Goal: Task Accomplishment & Management: Use online tool/utility

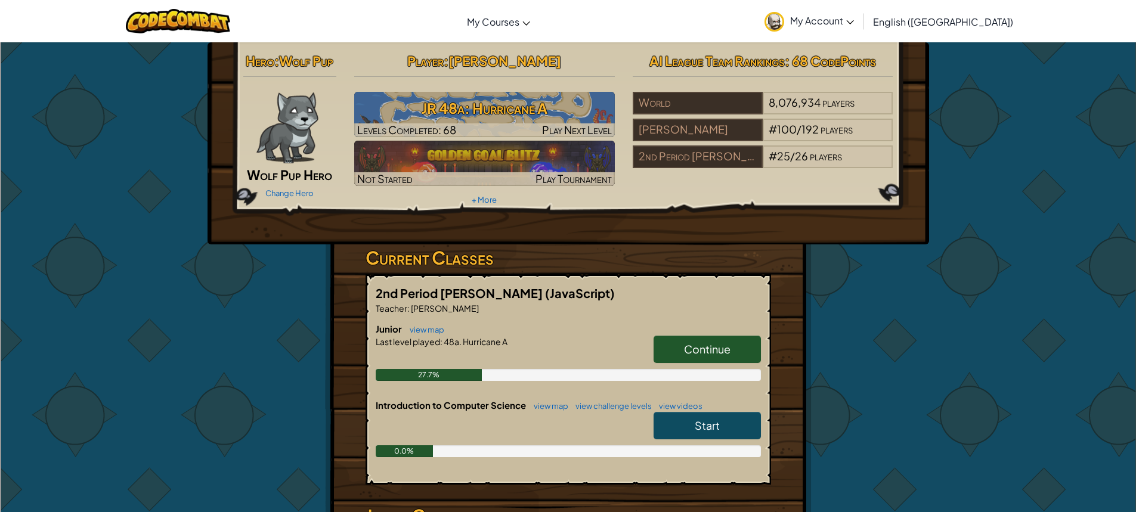
click at [715, 282] on div "2nd Period [PERSON_NAME] (JavaScript) Teacher : [PERSON_NAME] Junior view map C…" at bounding box center [568, 379] width 405 height 210
click at [715, 348] on span "Continue" at bounding box center [707, 349] width 47 height 14
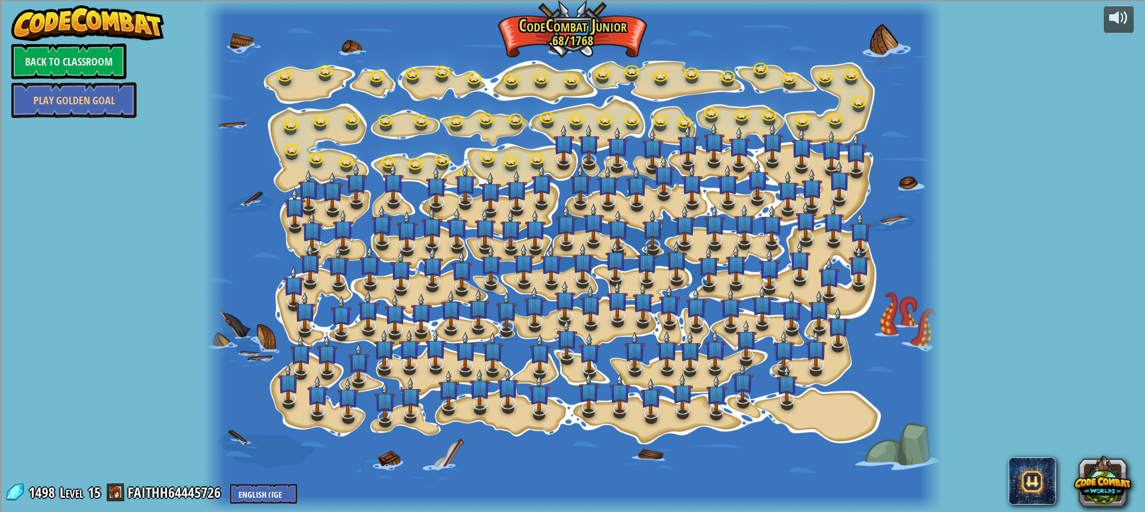
click at [547, 164] on div at bounding box center [572, 256] width 738 height 512
click at [534, 154] on link at bounding box center [537, 156] width 24 height 24
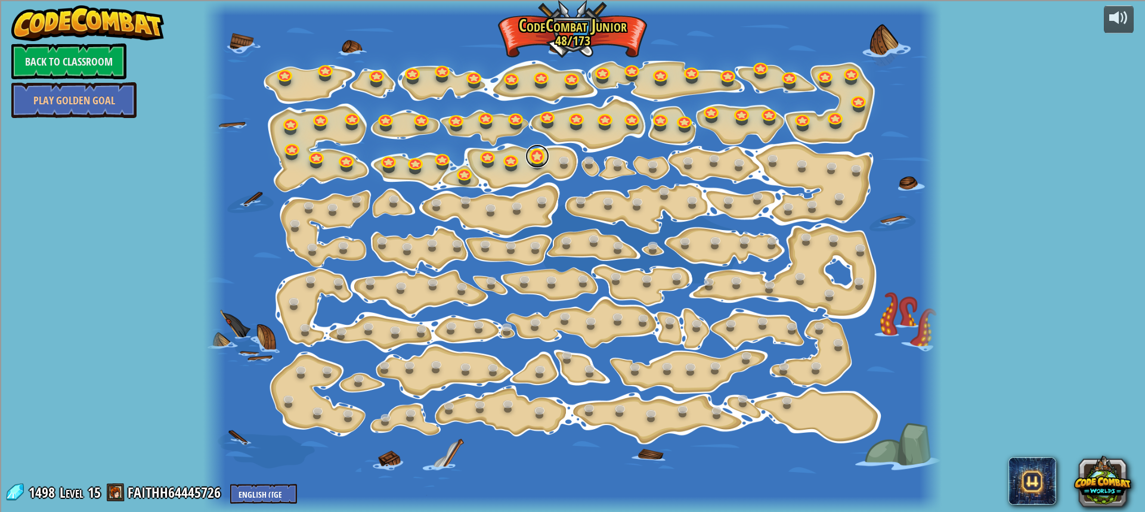
click at [540, 154] on link at bounding box center [537, 156] width 24 height 24
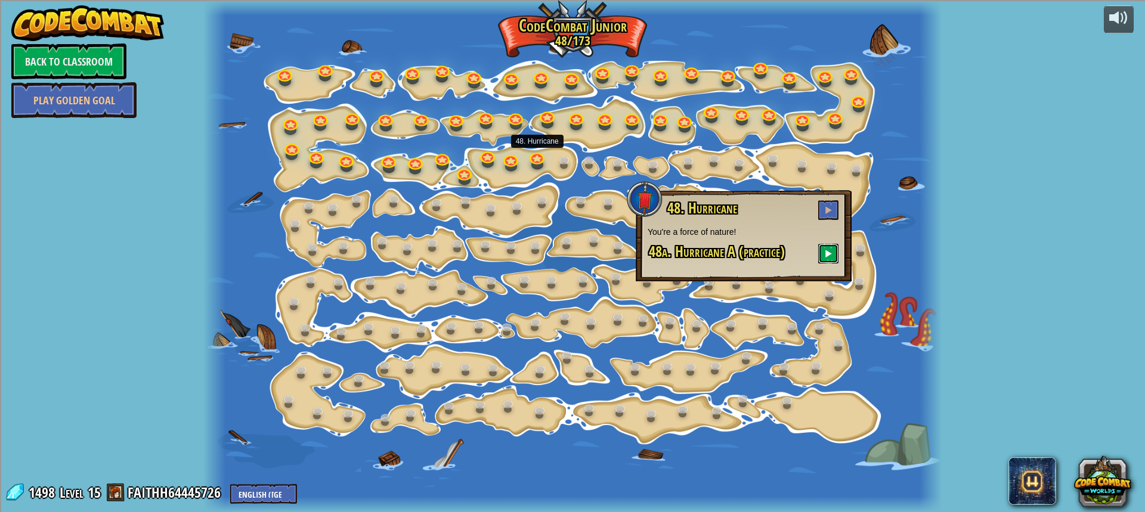
click at [828, 253] on span at bounding box center [828, 253] width 8 height 8
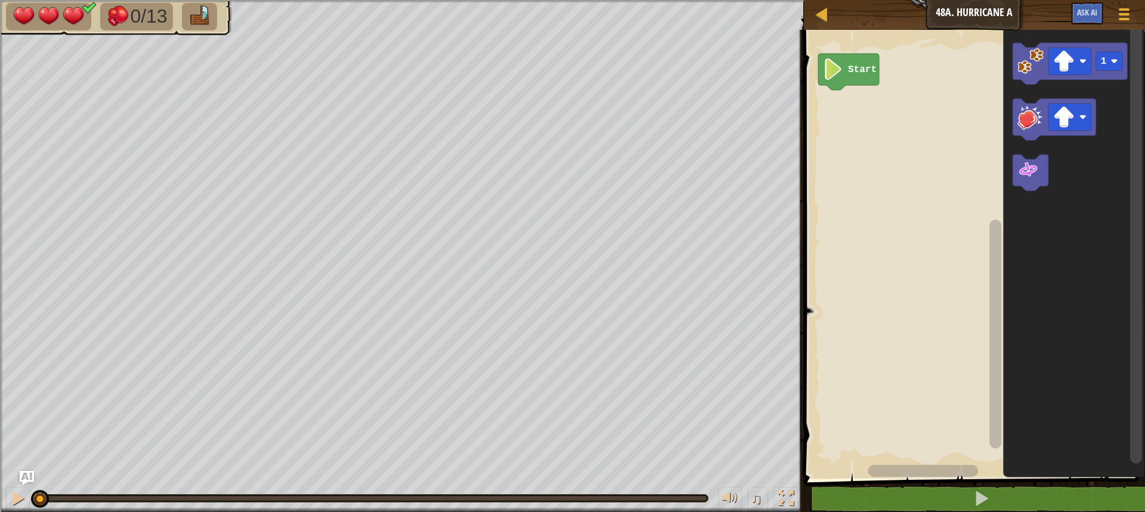
click at [1063, 52] on image "Blockly Workspace" at bounding box center [1063, 61] width 21 height 21
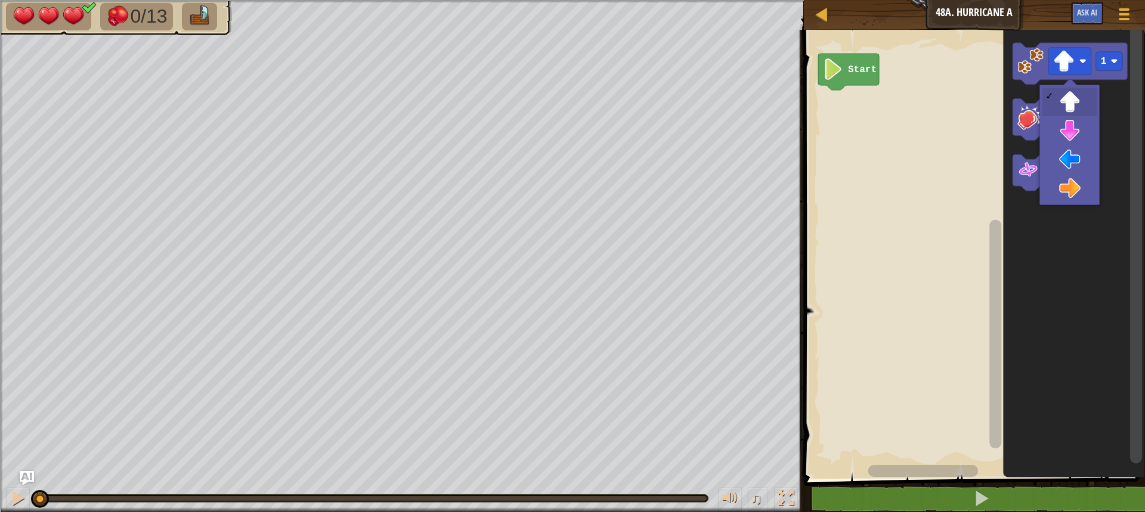
click at [1076, 133] on icon "Blockly Workspace" at bounding box center [1053, 120] width 83 height 42
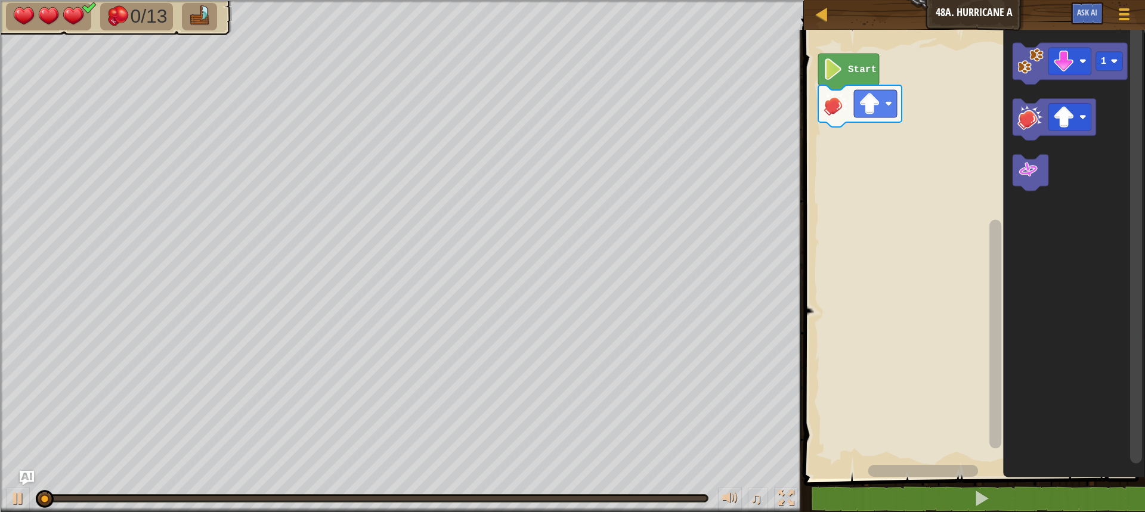
click at [1033, 70] on image "Blockly Workspace" at bounding box center [1030, 61] width 26 height 26
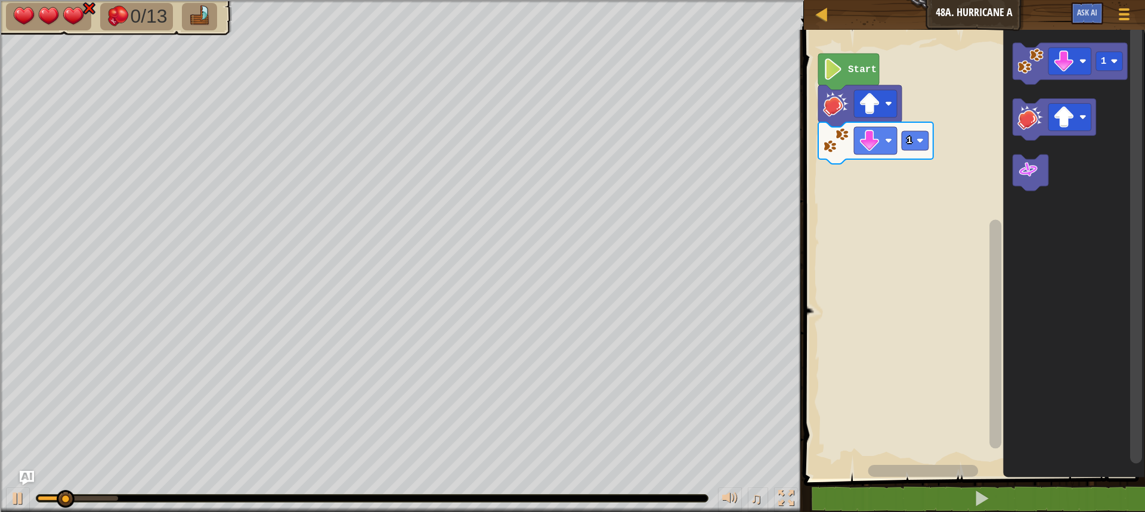
click at [1062, 113] on image "Blockly Workspace" at bounding box center [1063, 117] width 21 height 21
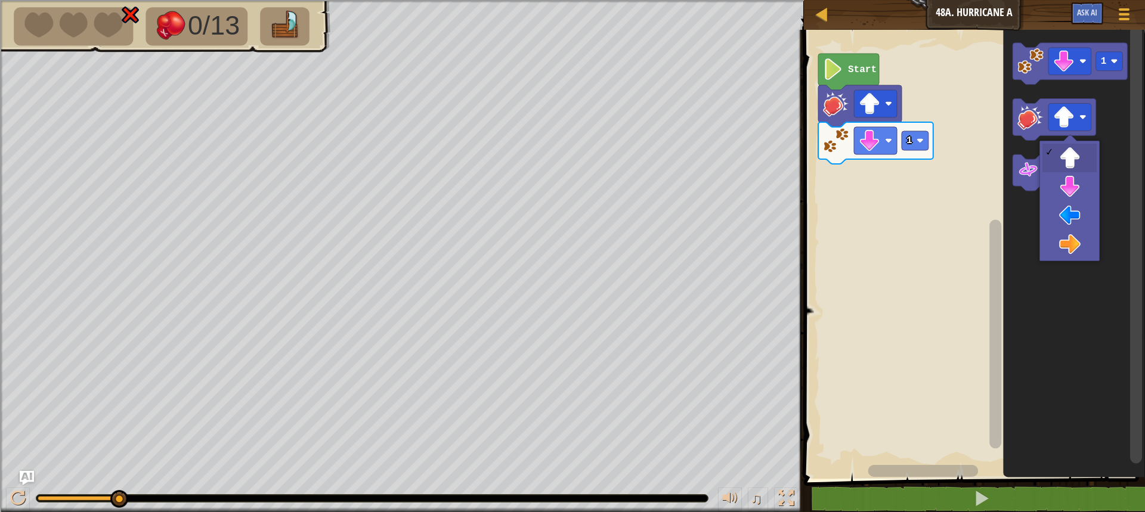
click at [1041, 306] on icon "Blockly Workspace" at bounding box center [1074, 251] width 142 height 455
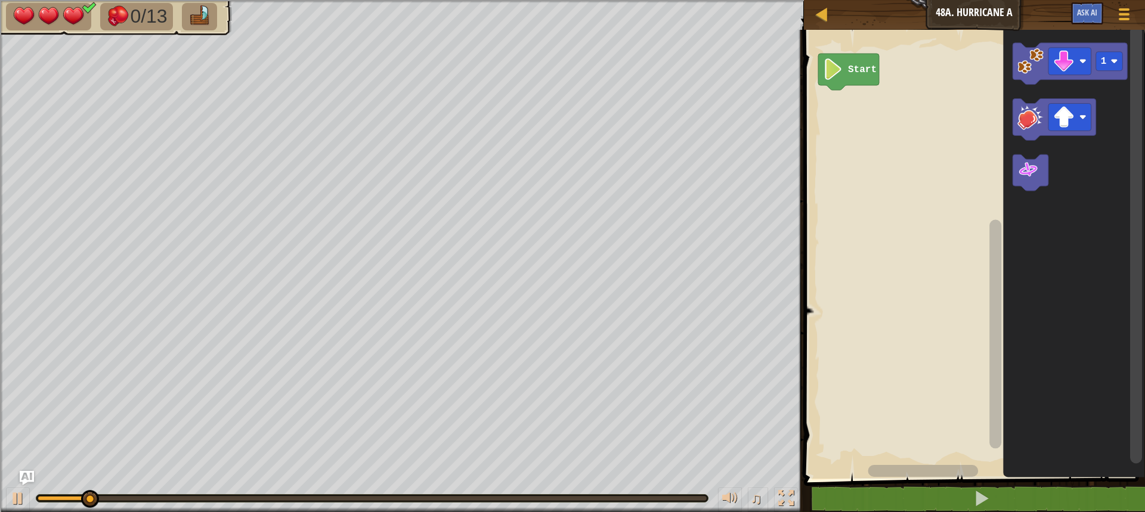
click at [1045, 58] on icon "Blockly Workspace" at bounding box center [1069, 64] width 115 height 42
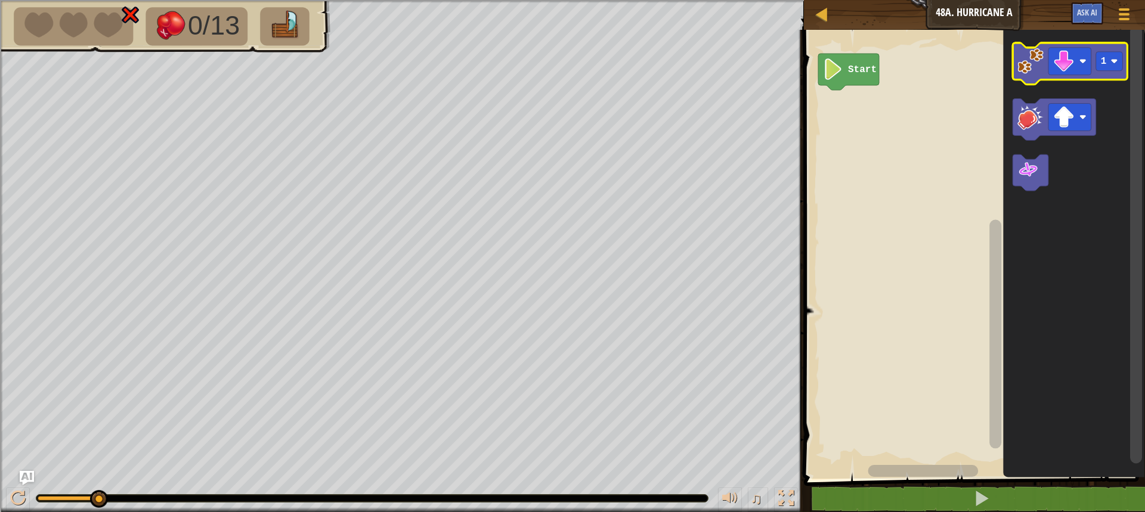
click at [1067, 60] on image "Blockly Workspace" at bounding box center [1063, 61] width 21 height 21
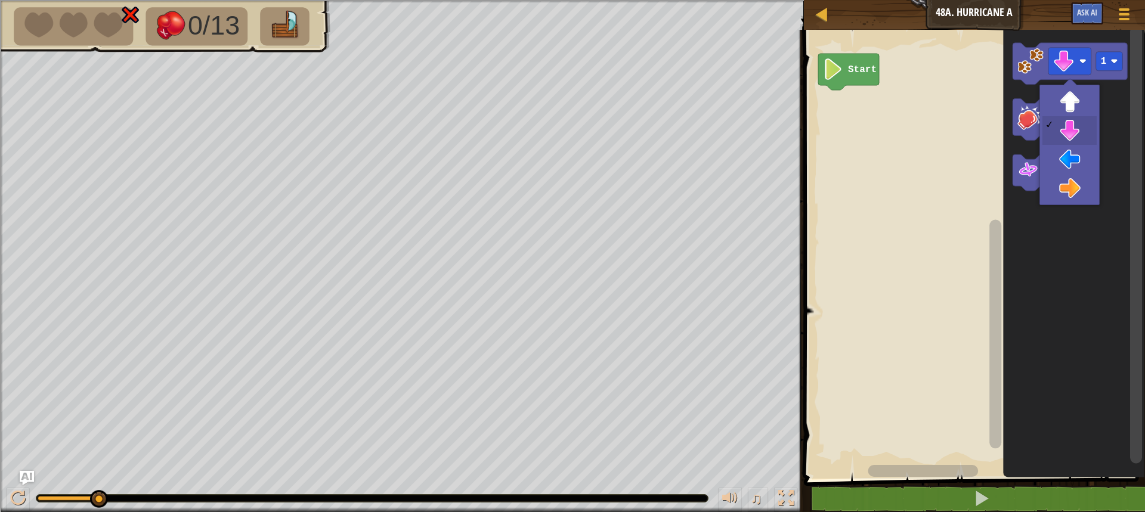
click at [1064, 96] on icon "Blockly Workspace" at bounding box center [1074, 251] width 142 height 455
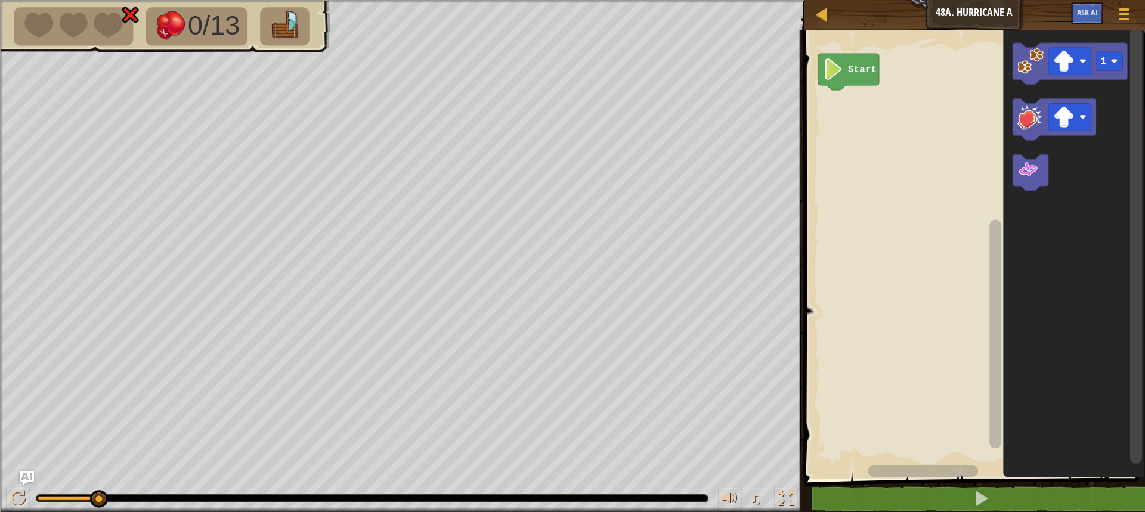
click at [1021, 60] on image "Blockly Workspace" at bounding box center [1030, 61] width 26 height 26
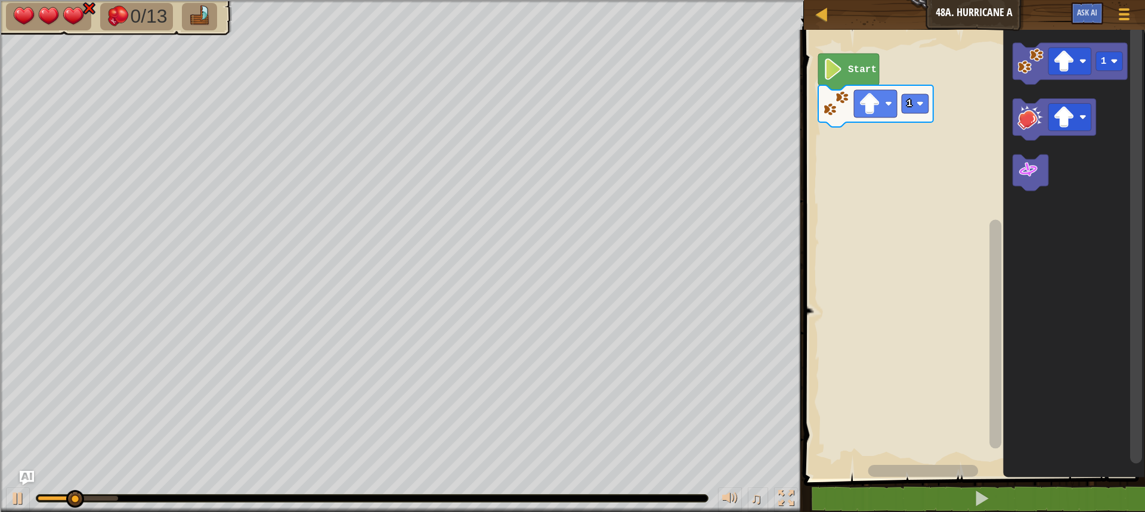
click at [1024, 176] on image "Blockly Workspace" at bounding box center [1027, 170] width 21 height 21
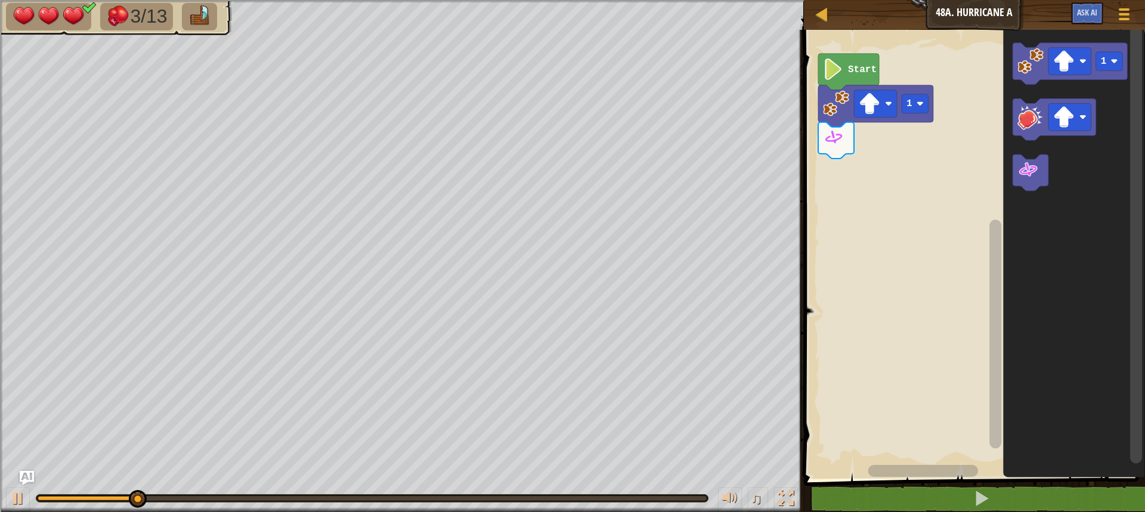
click at [1030, 59] on image "Blockly Workspace" at bounding box center [1030, 61] width 26 height 26
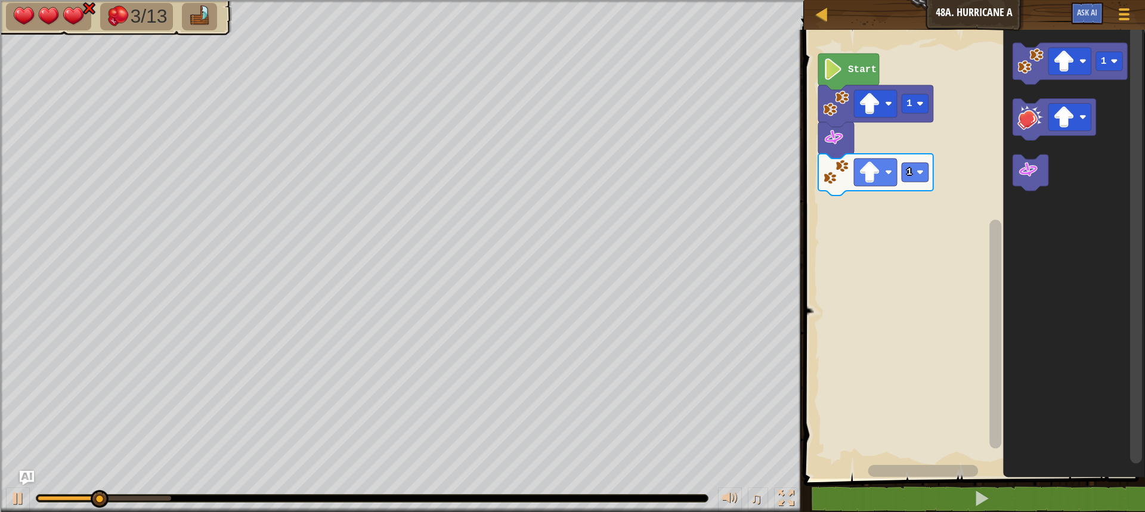
click at [1030, 168] on image "Blockly Workspace" at bounding box center [1027, 170] width 21 height 21
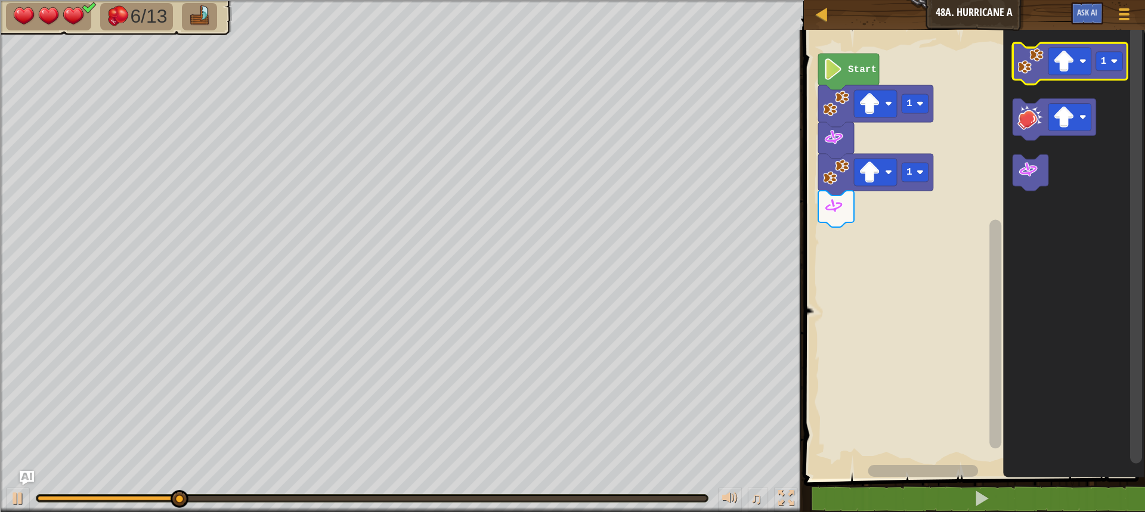
click at [1055, 63] on image "Blockly Workspace" at bounding box center [1063, 61] width 21 height 21
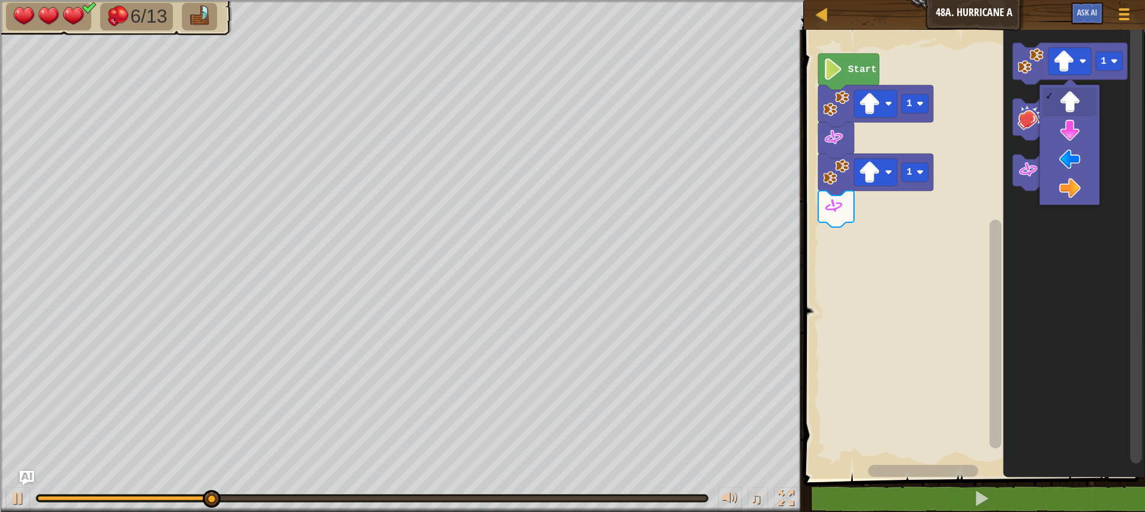
click at [1065, 162] on icon "Blockly Workspace" at bounding box center [1074, 251] width 142 height 455
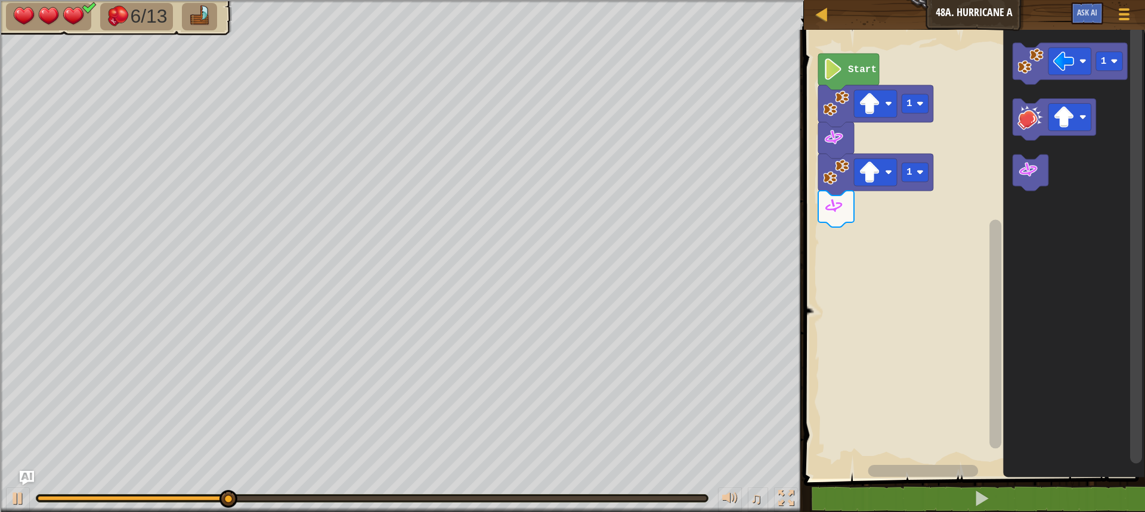
click at [1030, 71] on image "Blockly Workspace" at bounding box center [1030, 61] width 26 height 26
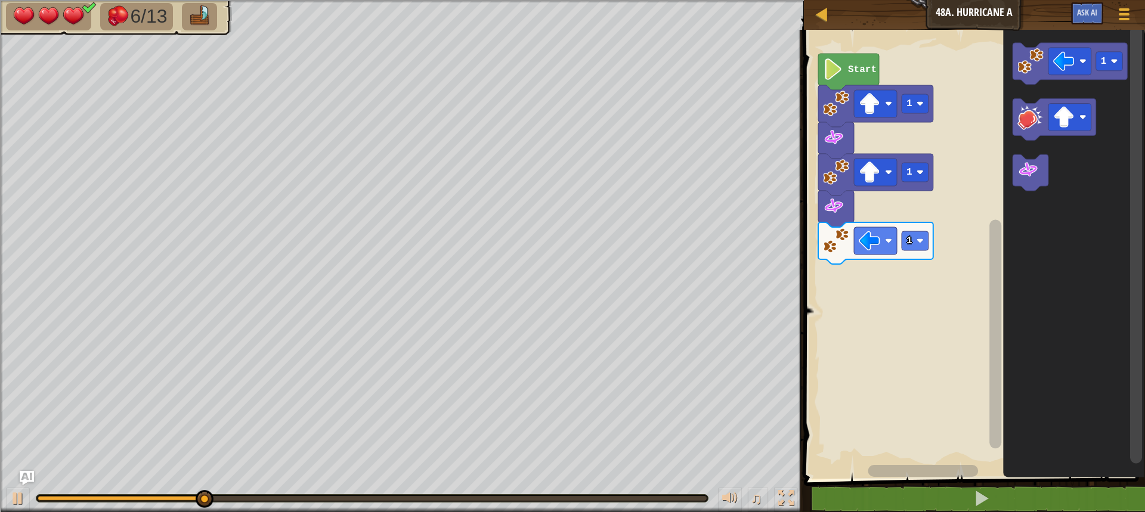
click at [1021, 63] on image "Blockly Workspace" at bounding box center [1030, 61] width 26 height 26
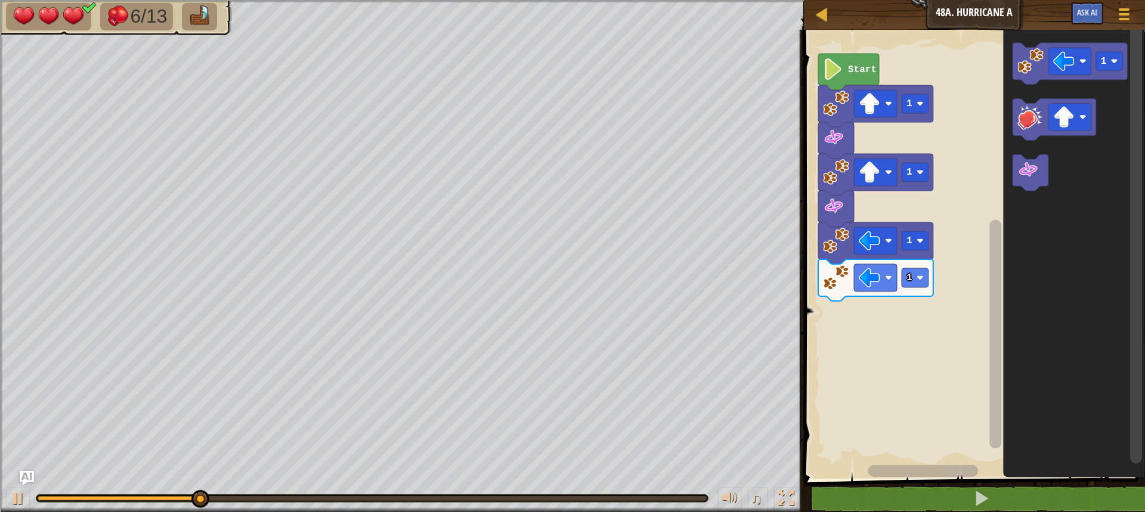
click at [1061, 125] on image "Blockly Workspace" at bounding box center [1063, 117] width 21 height 21
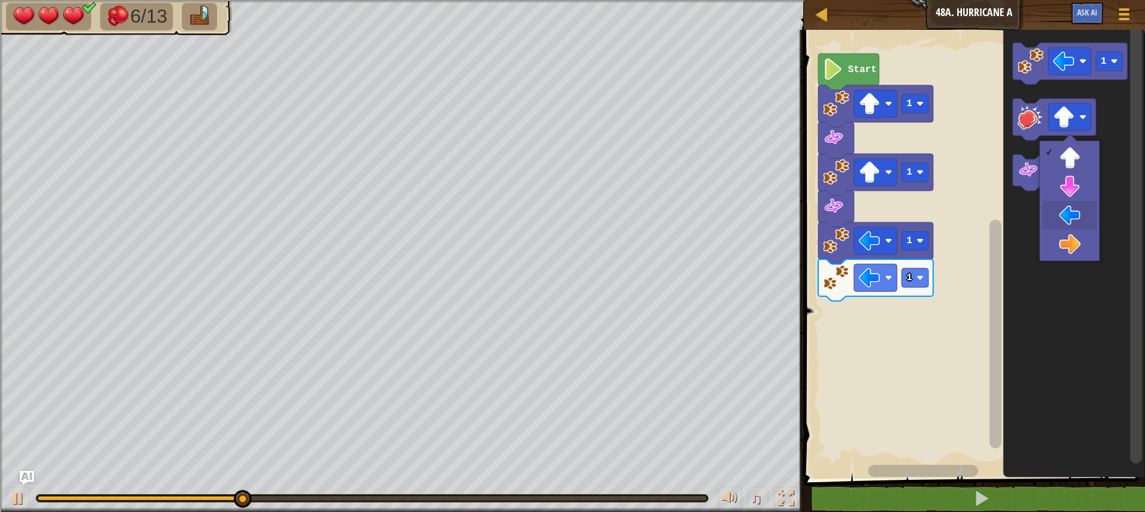
click at [1073, 218] on icon "Blockly Workspace" at bounding box center [1074, 251] width 142 height 455
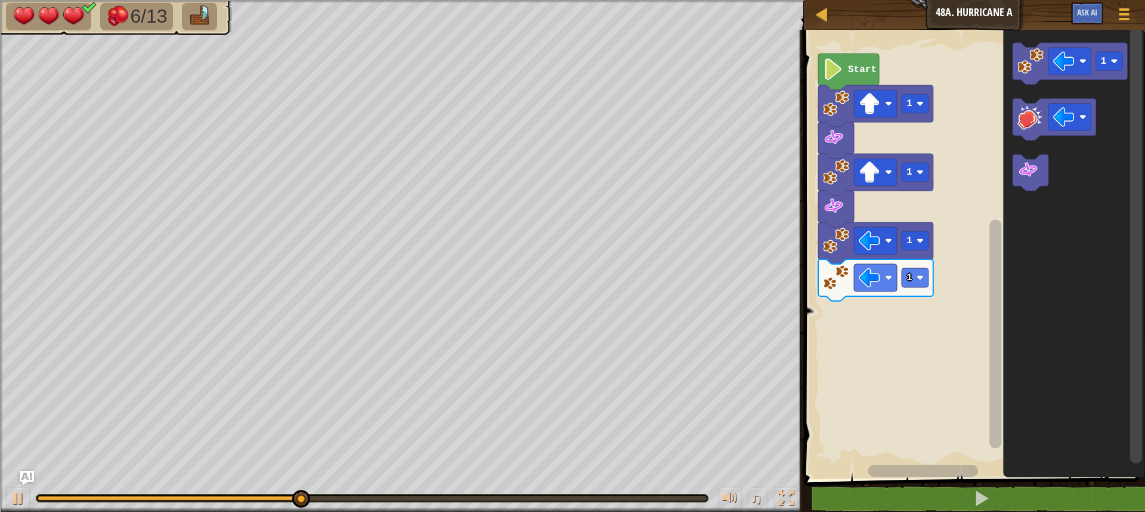
click at [1018, 108] on image "Blockly Workspace" at bounding box center [1030, 117] width 26 height 26
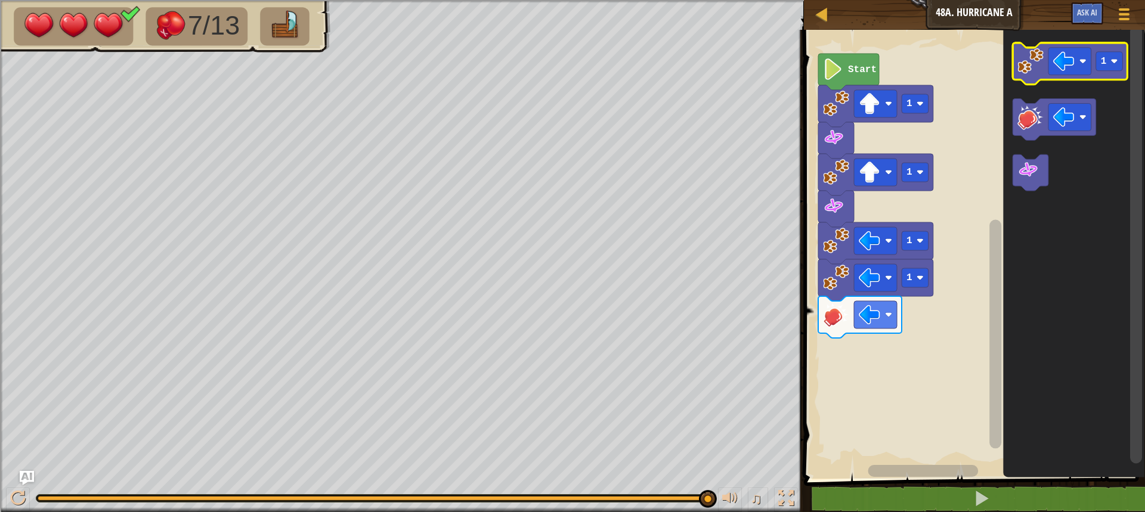
click at [1026, 64] on image "Blockly Workspace" at bounding box center [1030, 61] width 26 height 26
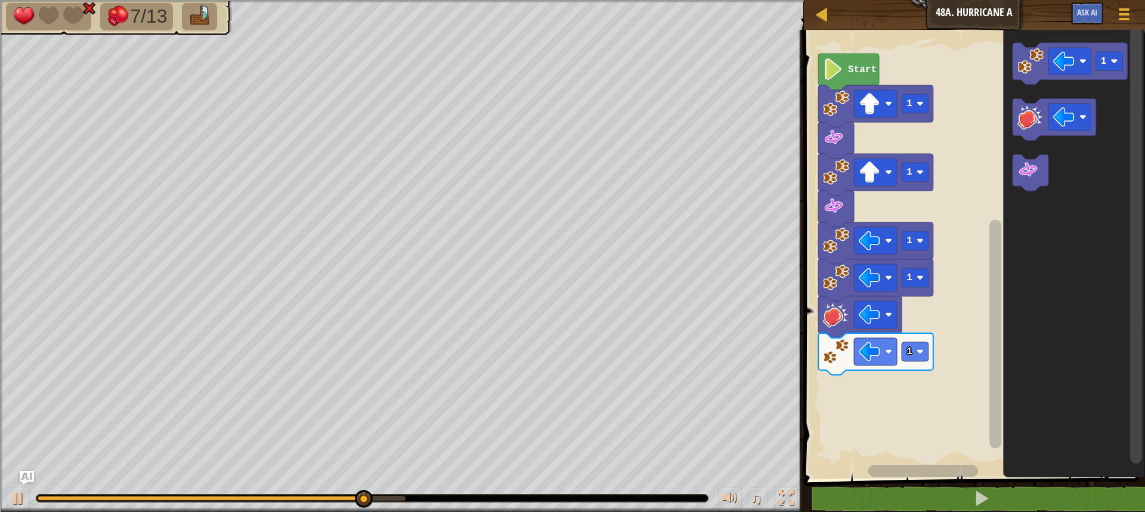
click at [1031, 119] on image "Blockly Workspace" at bounding box center [1030, 117] width 26 height 26
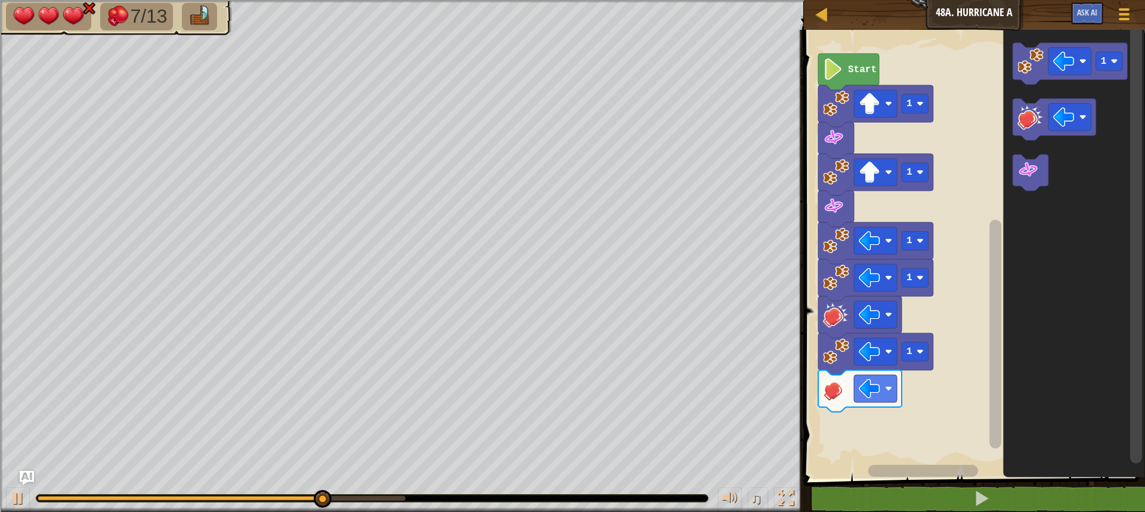
click at [1026, 119] on image "Blockly Workspace" at bounding box center [1030, 117] width 26 height 26
click at [1026, 125] on image "Blockly Workspace" at bounding box center [1030, 117] width 26 height 26
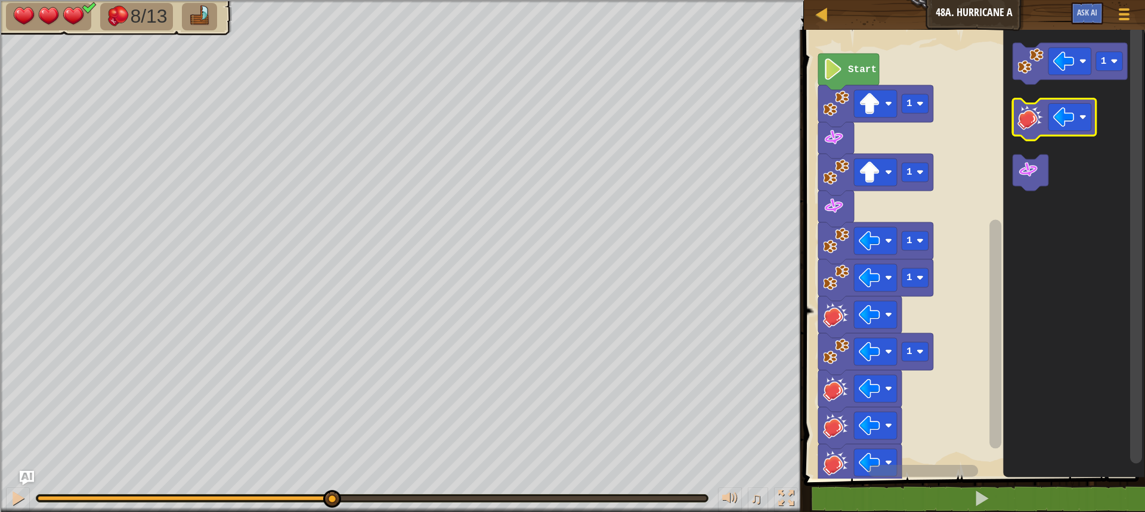
click at [1024, 123] on image "Blockly Workspace" at bounding box center [1030, 117] width 26 height 26
click at [1022, 126] on image "Blockly Workspace" at bounding box center [1030, 117] width 26 height 26
click at [1029, 66] on image "Blockly Workspace" at bounding box center [1030, 61] width 26 height 26
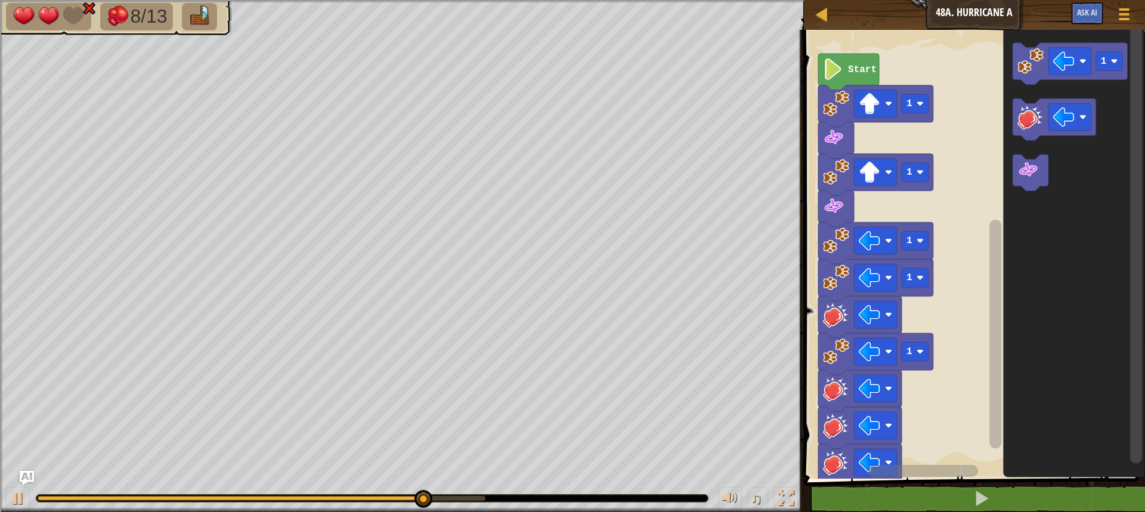
click at [1024, 175] on image "Blockly Workspace" at bounding box center [1027, 170] width 21 height 21
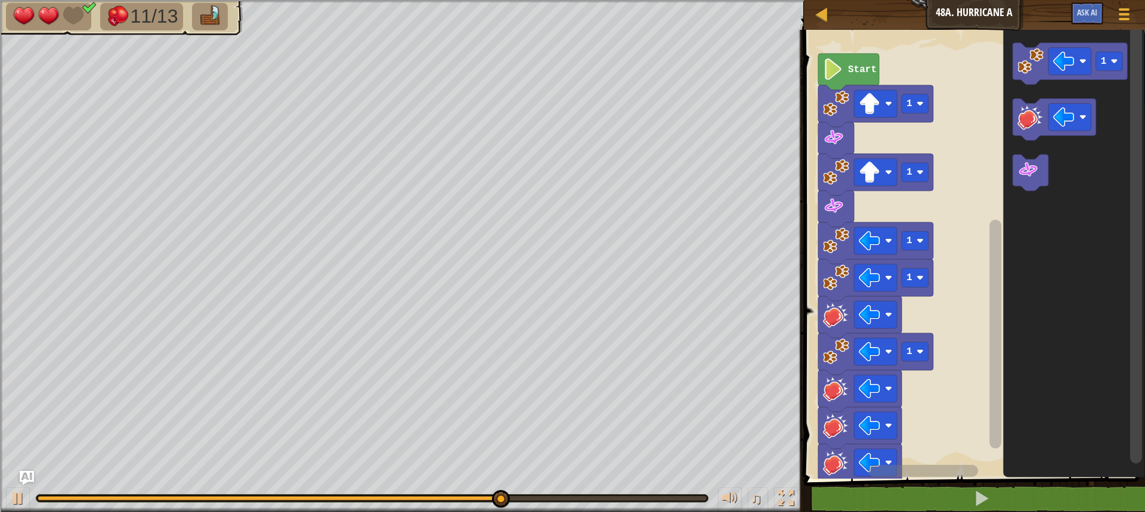
click at [1055, 61] on image "Blockly Workspace" at bounding box center [1063, 61] width 21 height 21
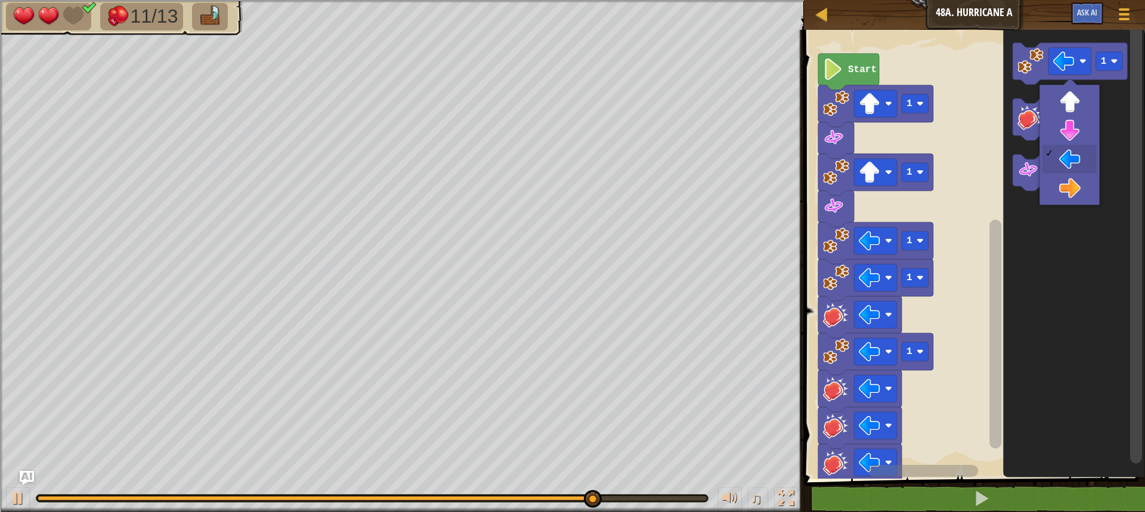
click at [1064, 137] on rect "Blockly Workspace" at bounding box center [1053, 120] width 83 height 42
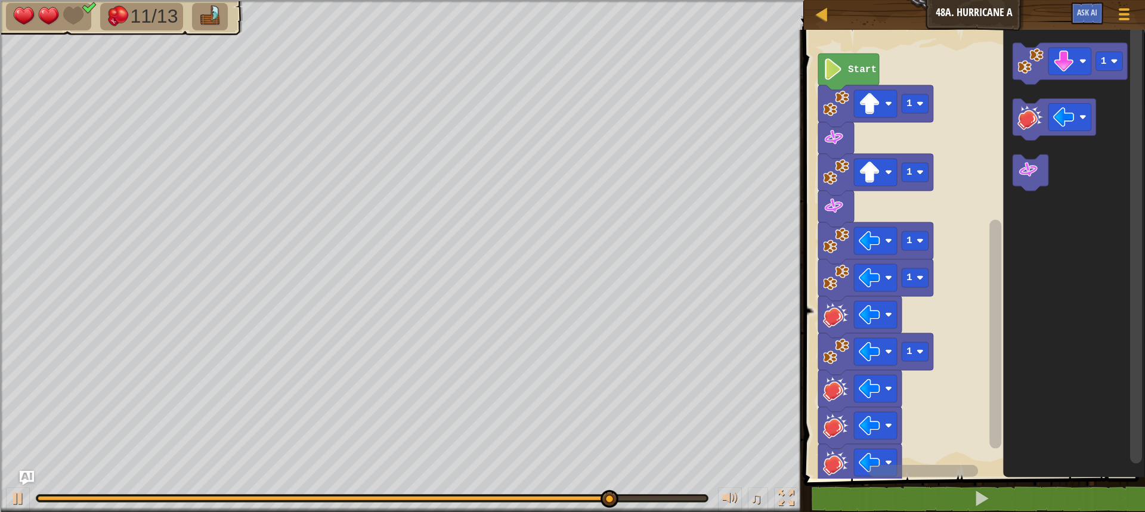
click at [1024, 58] on image "Blockly Workspace" at bounding box center [1030, 61] width 26 height 26
click at [1037, 169] on image "Blockly Workspace" at bounding box center [1027, 170] width 21 height 21
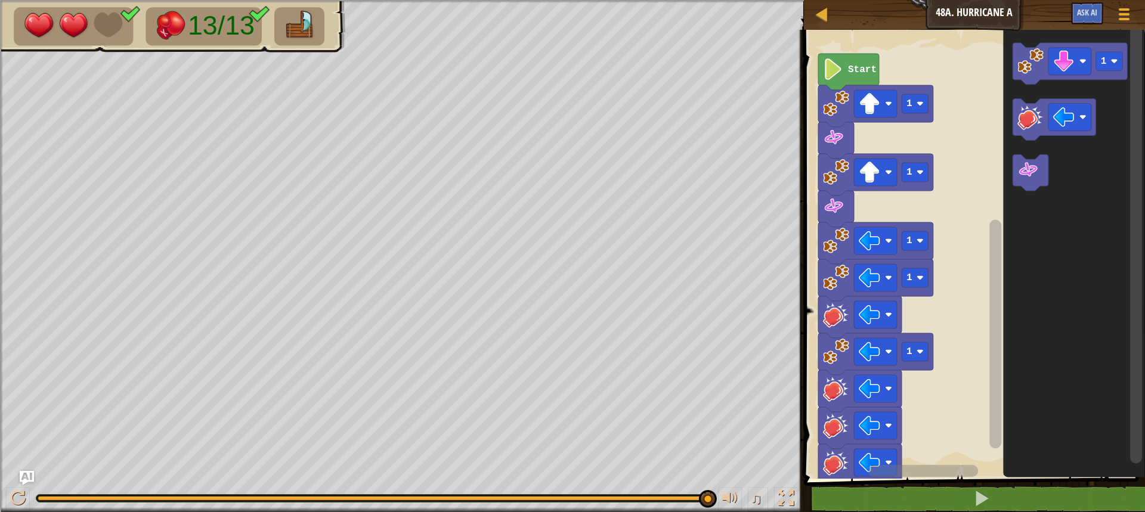
click at [1032, 60] on image "Blockly Workspace" at bounding box center [1030, 61] width 26 height 26
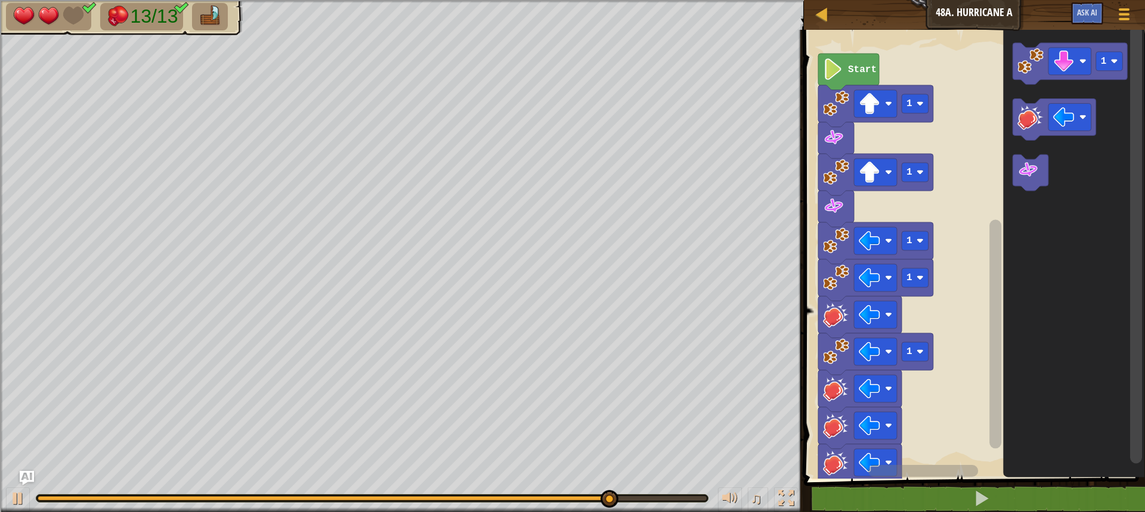
click at [1029, 60] on image "Blockly Workspace" at bounding box center [1030, 61] width 26 height 26
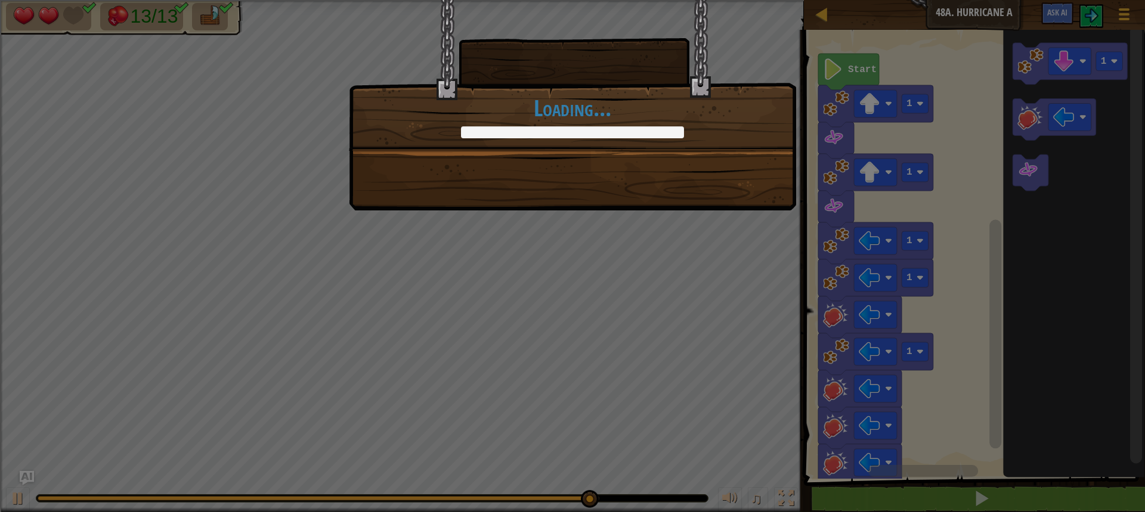
click at [665, 150] on div "+0 +0 Continue Loading..." at bounding box center [572, 74] width 447 height 151
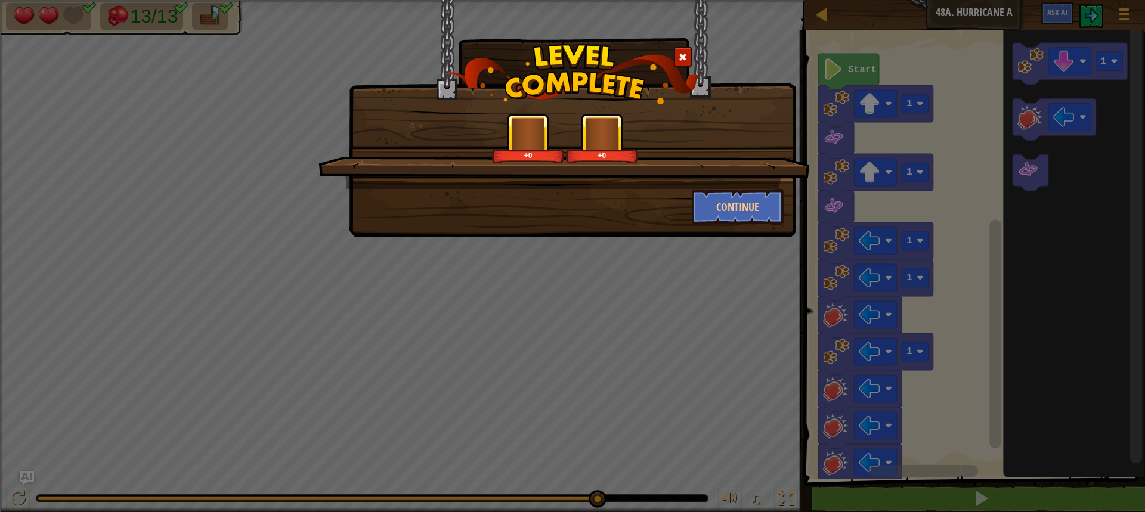
click at [668, 156] on div "+0 +0" at bounding box center [564, 138] width 463 height 50
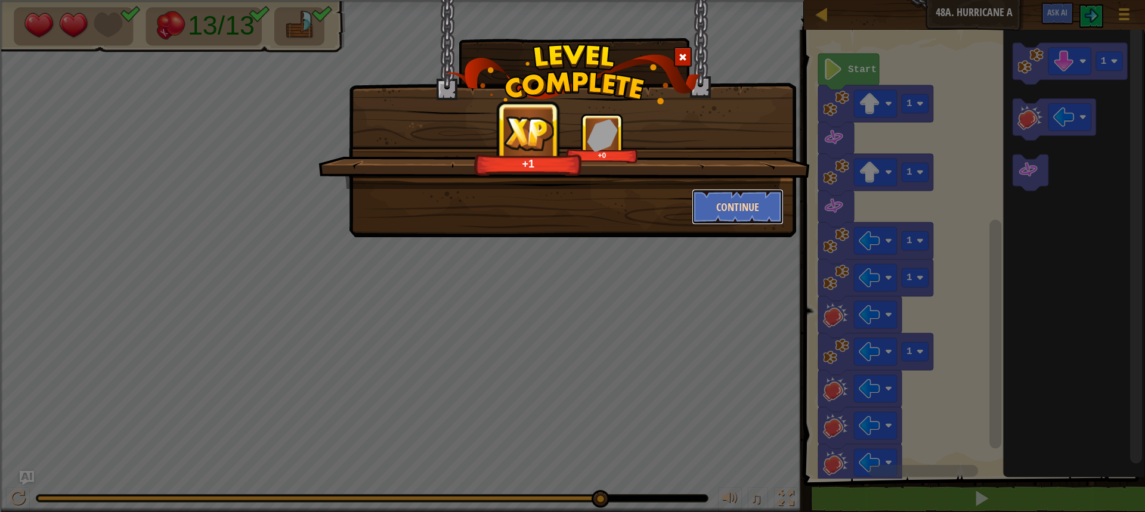
click at [724, 218] on button "Continue" at bounding box center [738, 207] width 92 height 36
